Goal: Information Seeking & Learning: Learn about a topic

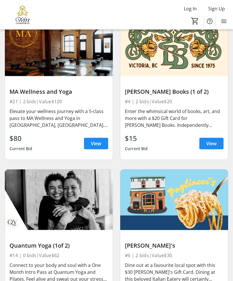
scroll to position [864, 0]
click at [209, 140] on span "View" at bounding box center [211, 143] width 10 height 7
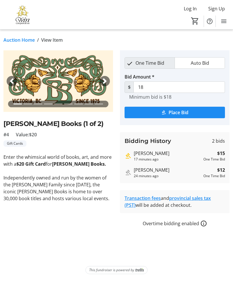
click at [16, 41] on link "Auction Home" at bounding box center [18, 40] width 31 height 7
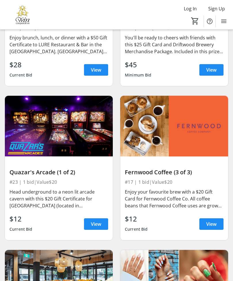
scroll to position [2511, 0]
click at [92, 66] on span "View" at bounding box center [96, 69] width 10 height 7
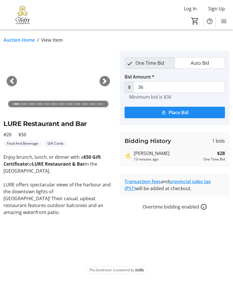
click at [14, 43] on link "Auction Home" at bounding box center [18, 40] width 31 height 7
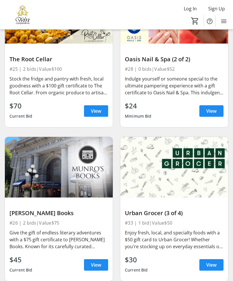
scroll to position [2778, 0]
click at [93, 108] on span "View" at bounding box center [96, 111] width 10 height 7
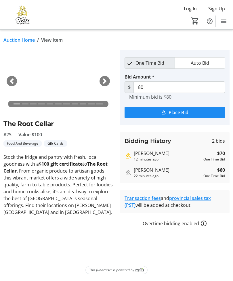
click at [13, 43] on link "Auction Home" at bounding box center [18, 40] width 31 height 7
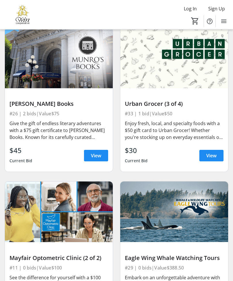
scroll to position [2887, 0]
click at [91, 152] on span "View" at bounding box center [96, 155] width 10 height 7
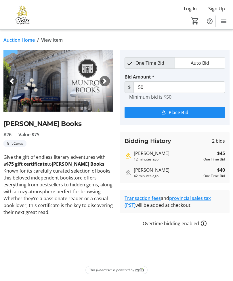
click at [14, 42] on link "Auction Home" at bounding box center [18, 40] width 31 height 7
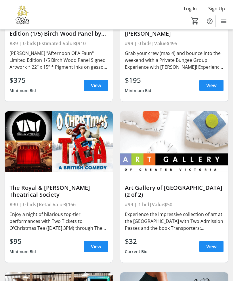
scroll to position [7308, 0]
click at [207, 243] on span "View" at bounding box center [211, 246] width 10 height 7
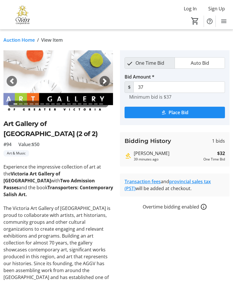
click at [16, 40] on link "Auction Home" at bounding box center [18, 40] width 31 height 7
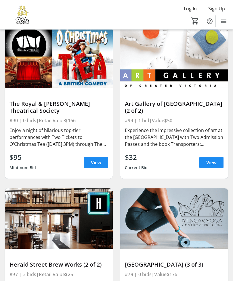
scroll to position [7435, 0]
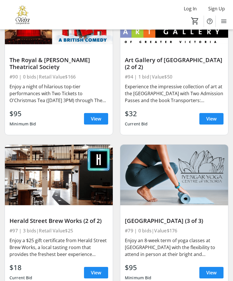
click at [93, 269] on span "View" at bounding box center [96, 272] width 10 height 7
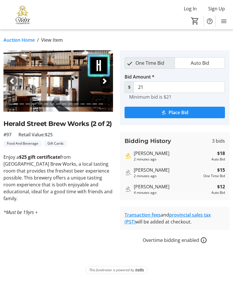
click at [12, 38] on link "Auction Home" at bounding box center [18, 40] width 31 height 7
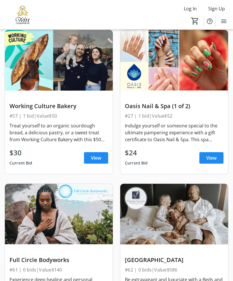
scroll to position [387, 0]
